Goal: Find specific page/section: Find specific page/section

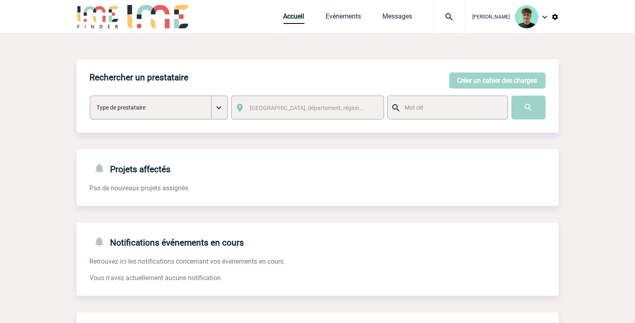
click at [359, 12] on div "Accueil Evénements Messages Projet, client Projet, client" at bounding box center [374, 16] width 181 height 33
click at [359, 16] on link "Evénements" at bounding box center [343, 18] width 35 height 12
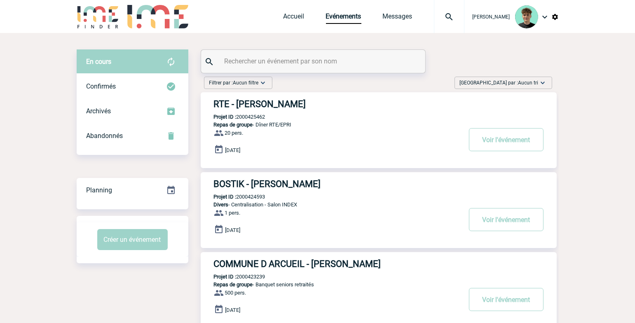
click at [512, 80] on span "Trier par : Aucun tri" at bounding box center [499, 83] width 79 height 8
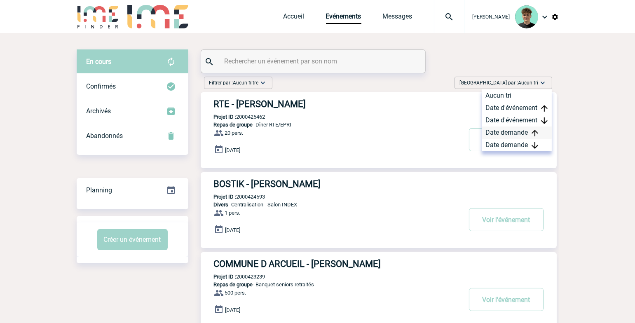
click at [512, 131] on div "Date demande" at bounding box center [517, 133] width 70 height 12
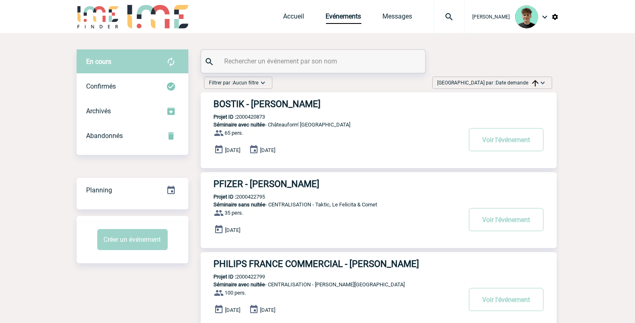
click at [483, 85] on span "Trier par : Date demande" at bounding box center [488, 83] width 101 height 8
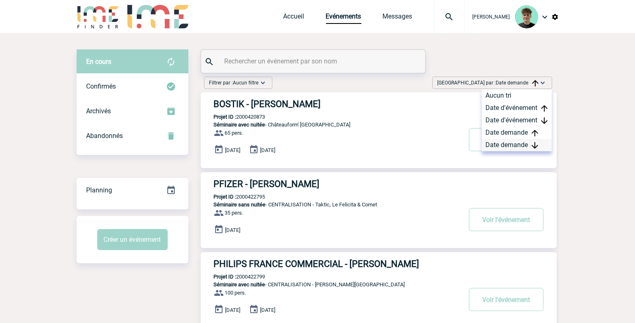
click at [500, 143] on div "Date demande" at bounding box center [517, 145] width 70 height 12
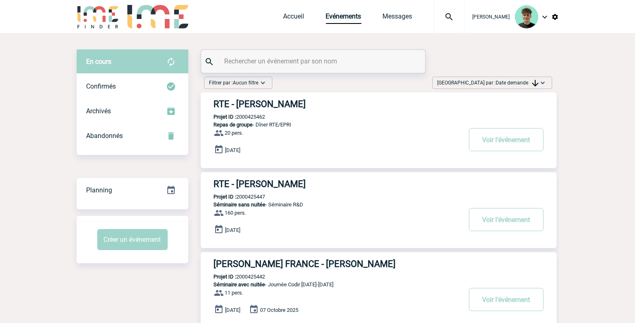
click at [241, 150] on span "20 Mai 2026" at bounding box center [232, 150] width 15 height 6
click at [240, 151] on span "20 Mai 2026" at bounding box center [232, 150] width 15 height 6
